Goal: Navigation & Orientation: Find specific page/section

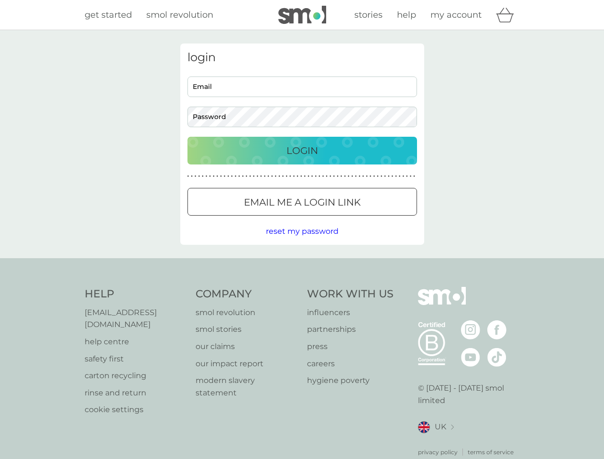
click at [508, 15] on icon "basket" at bounding box center [505, 15] width 18 height 15
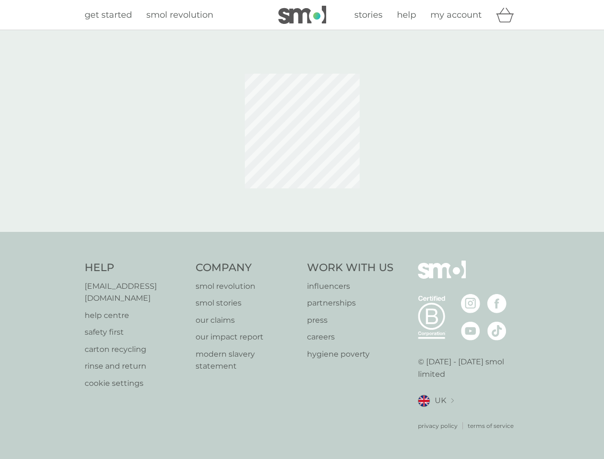
click at [302, 202] on div at bounding box center [302, 130] width 258 height 175
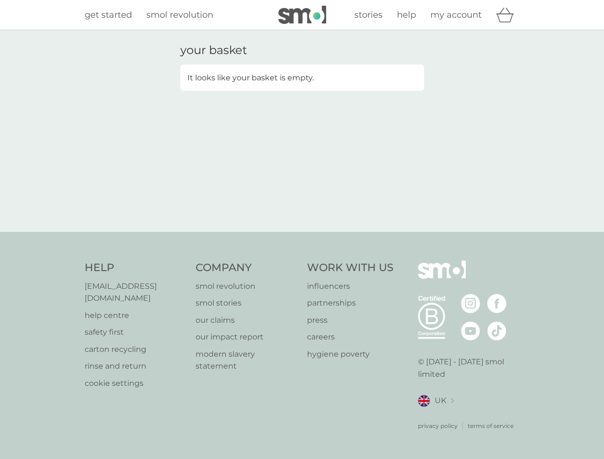
click at [302, 231] on div "your basket It looks like your basket is empty." at bounding box center [302, 131] width 604 height 202
click at [435, 415] on div "privacy policy terms of service" at bounding box center [469, 418] width 102 height 23
